Goal: Task Accomplishment & Management: Manage account settings

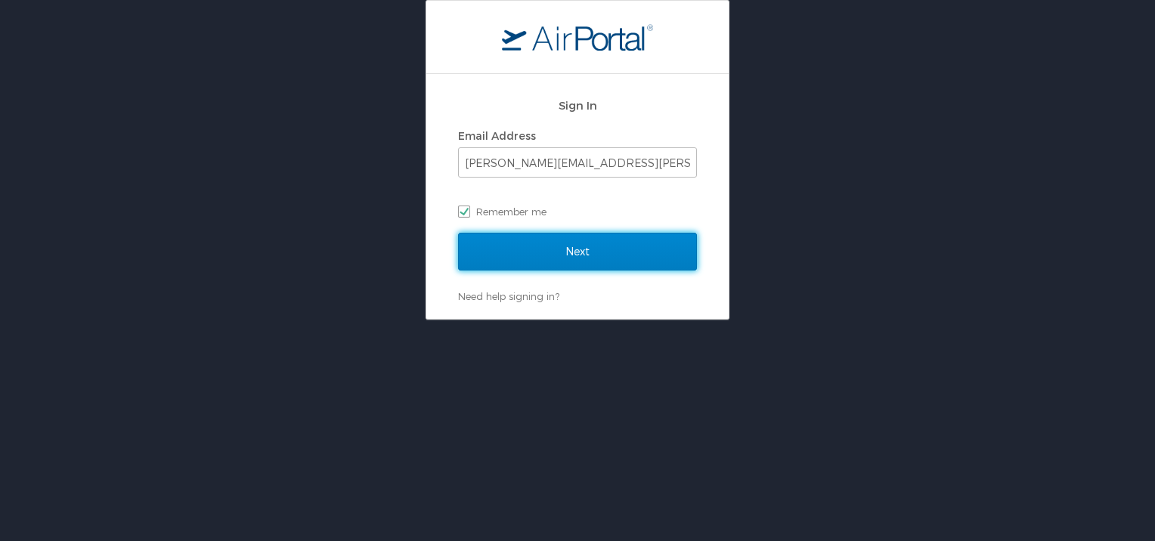
click at [547, 257] on input "Next" at bounding box center [577, 252] width 239 height 38
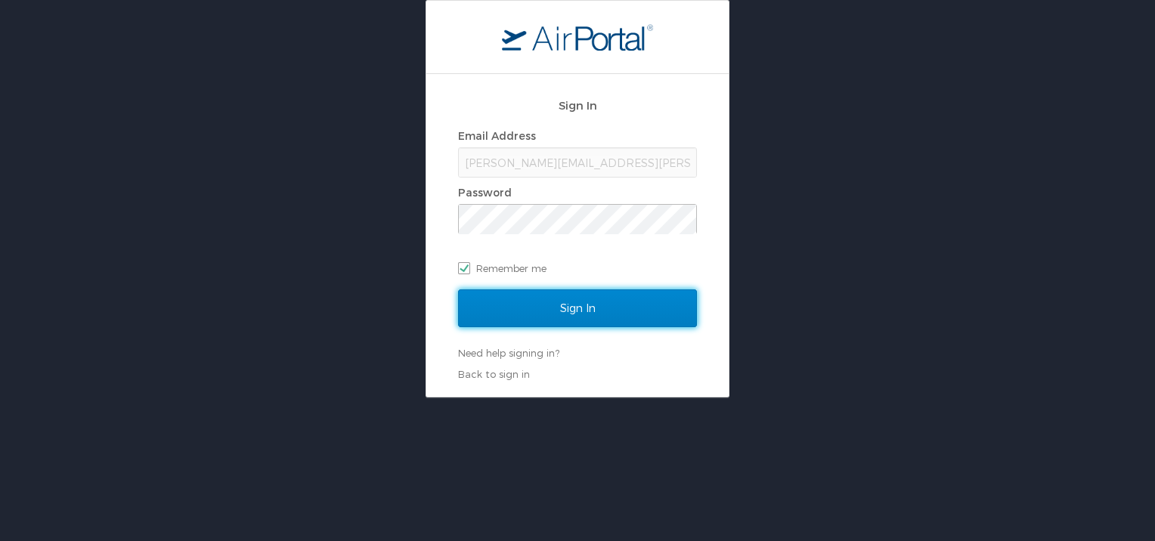
click at [540, 308] on input "Sign In" at bounding box center [577, 309] width 239 height 38
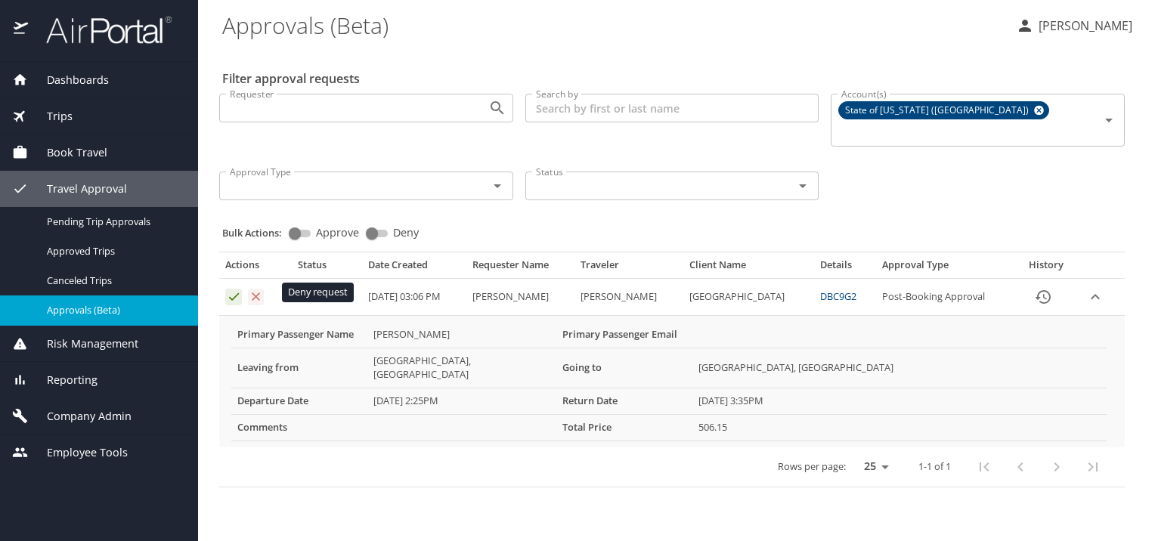
click at [260, 293] on icon "Approval table" at bounding box center [257, 297] width 8 height 8
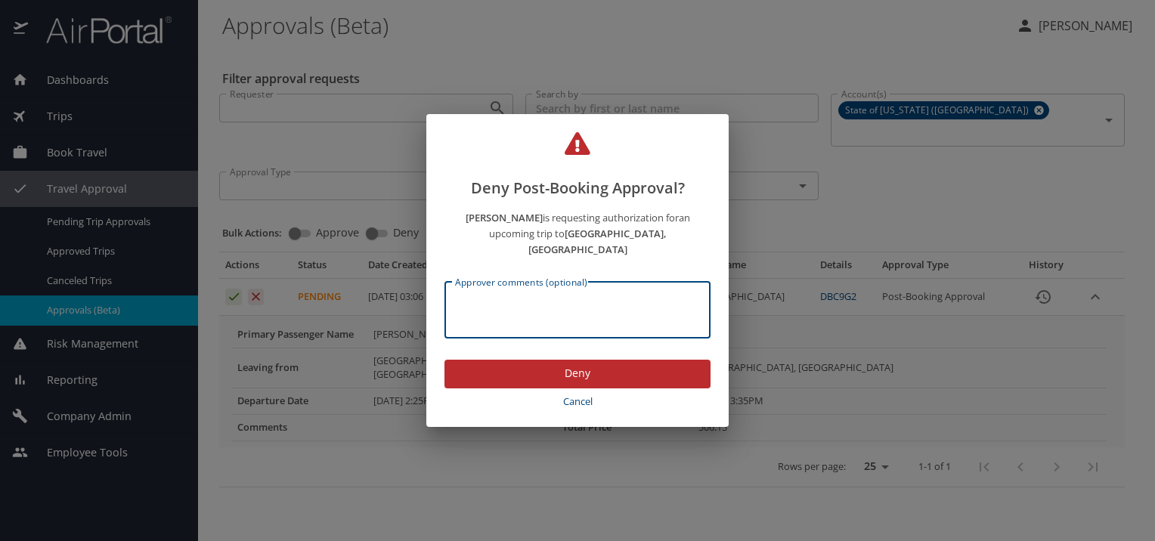
click at [499, 312] on textarea "Approver comments (optional)" at bounding box center [577, 310] width 245 height 29
type textarea "Traveler ticket has been approved already"
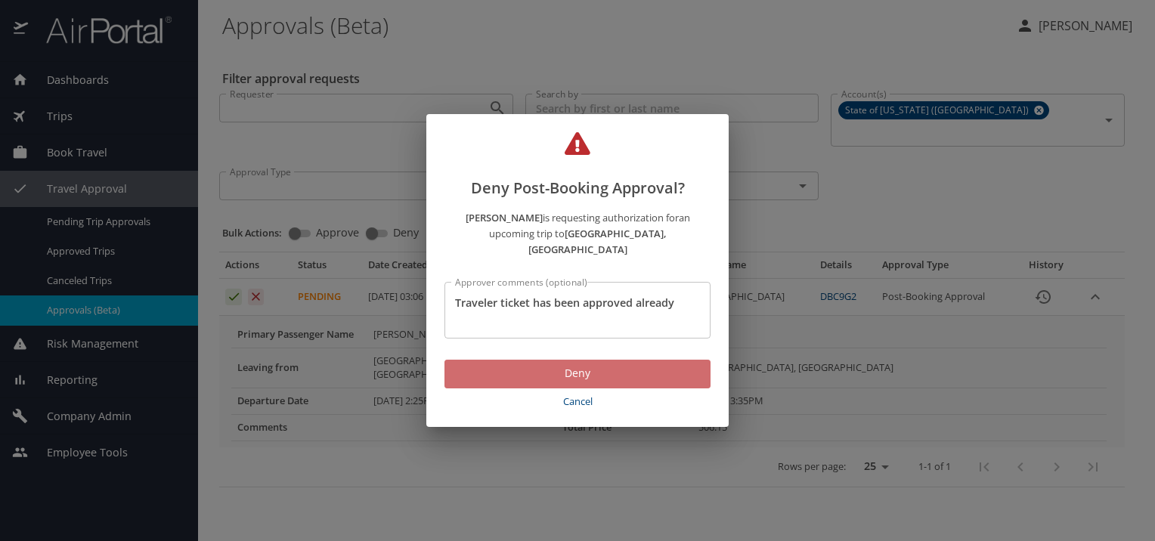
click at [574, 383] on span "Deny" at bounding box center [578, 373] width 242 height 19
